Goal: Find specific page/section: Find specific page/section

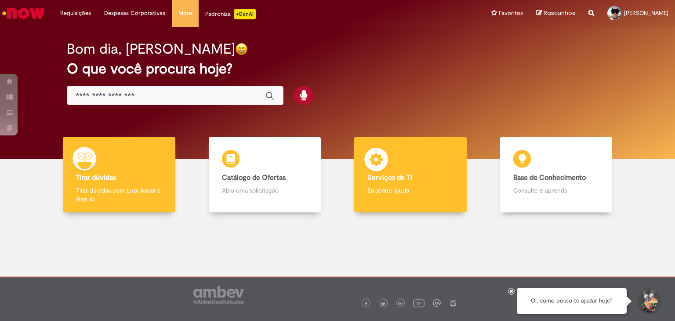
click at [390, 172] on div "Serviços de TI Serviços de TI Encontre ajuda" at bounding box center [410, 175] width 113 height 76
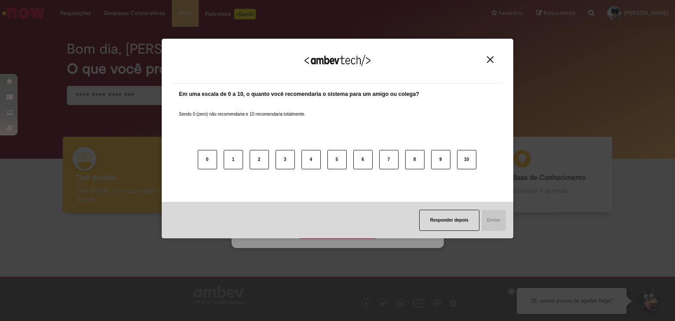
click at [343, 232] on div "Responder depois Enviar" at bounding box center [338, 220] width 352 height 36
click at [489, 59] on img "Close" at bounding box center [490, 59] width 7 height 7
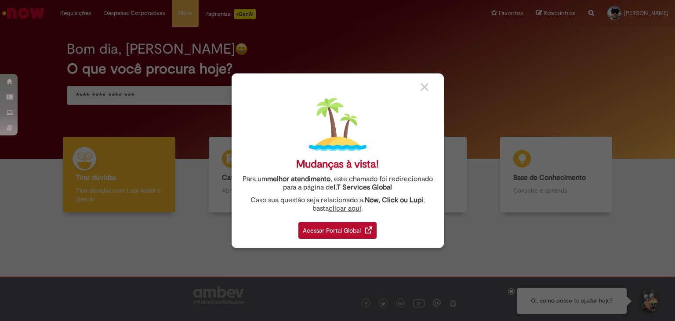
click at [345, 227] on div "Acessar Portal Global" at bounding box center [337, 230] width 78 height 17
